Goal: Find specific page/section

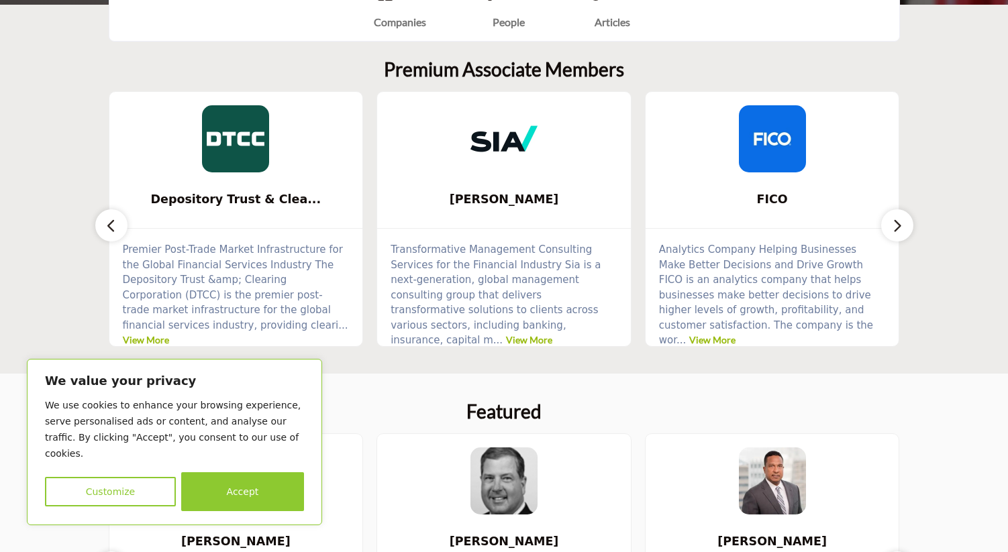
scroll to position [379, 0]
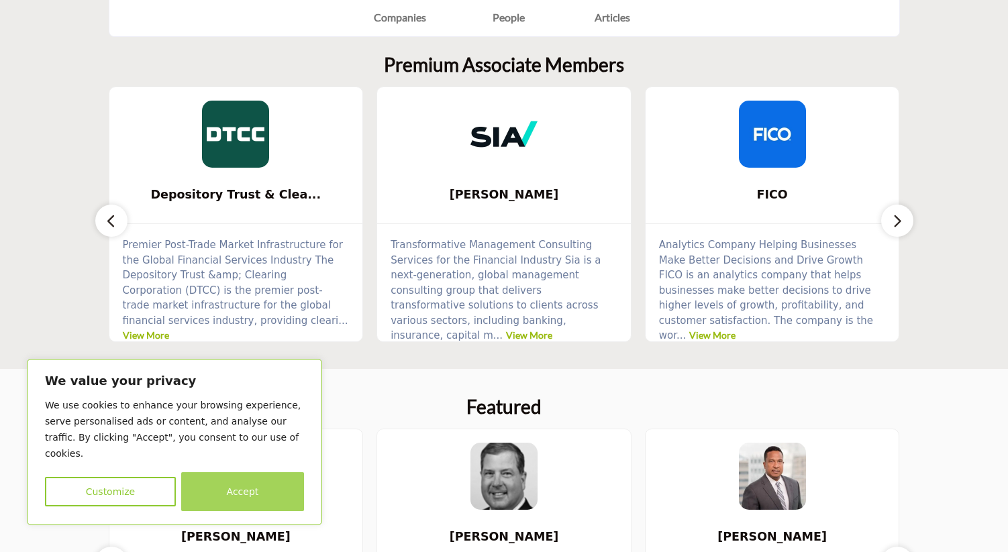
click at [238, 497] on button "Accept" at bounding box center [242, 491] width 123 height 39
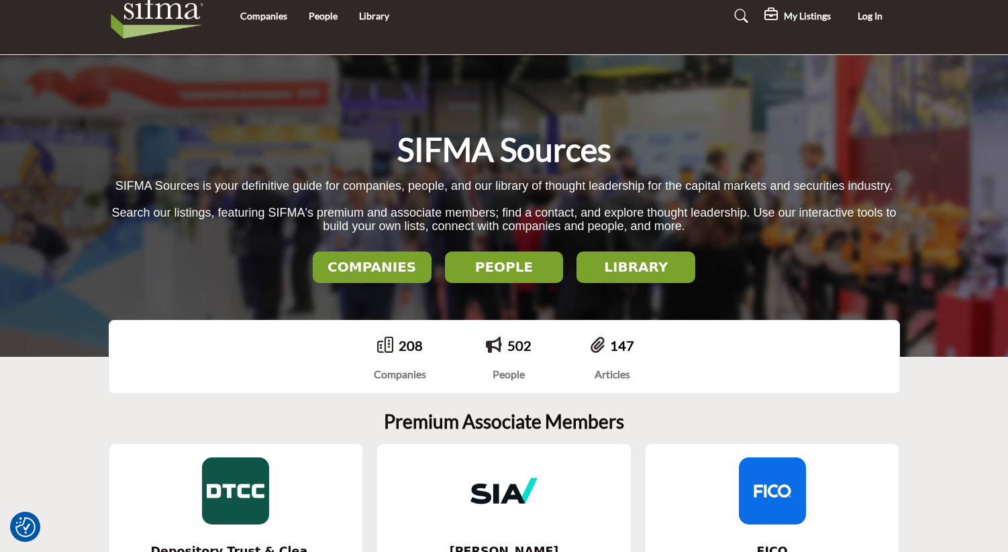
scroll to position [0, 0]
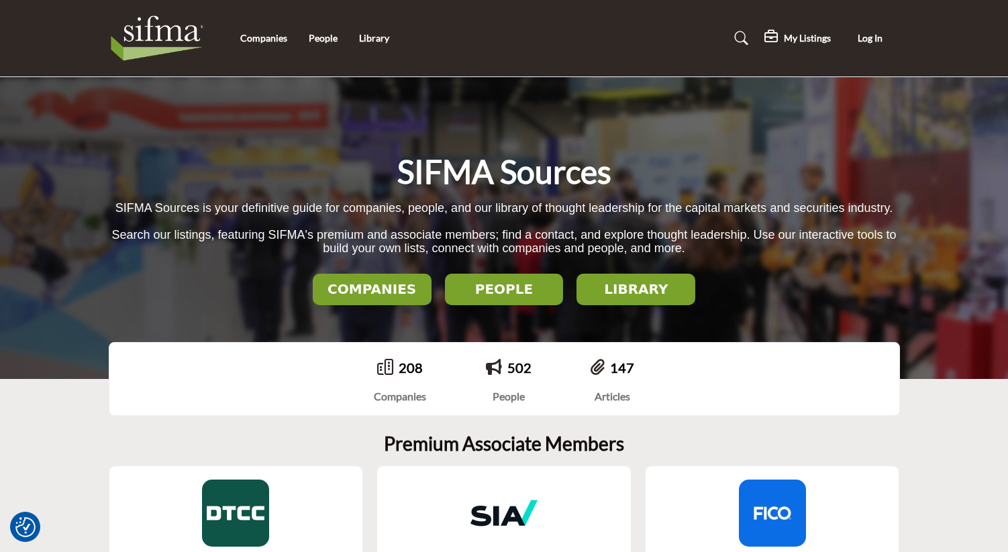
click at [522, 289] on h2 "PEOPLE" at bounding box center [504, 289] width 111 height 16
